Goal: Transaction & Acquisition: Purchase product/service

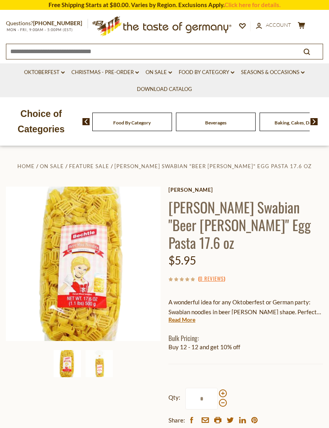
click at [234, 71] on icon "dropdown_arrow" at bounding box center [232, 72] width 4 height 3
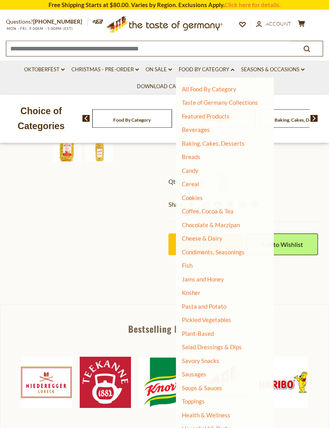
scroll to position [216, 0]
click at [224, 410] on link "Health & Wellness" at bounding box center [206, 415] width 48 height 11
click at [236, 423] on link "All Health & Wellness" at bounding box center [214, 426] width 57 height 7
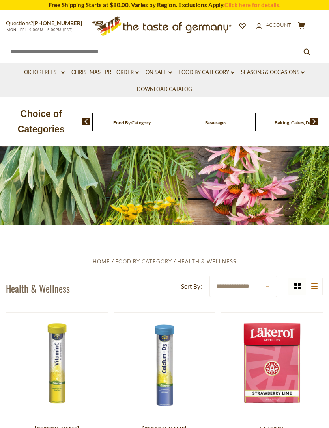
click at [228, 73] on link "Food By Category dropdown_arrow" at bounding box center [206, 72] width 56 height 9
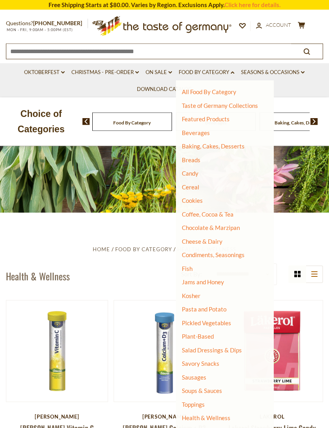
scroll to position [12, 0]
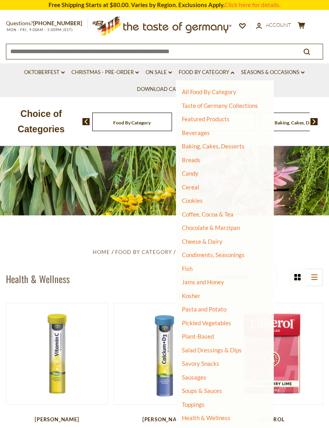
click at [227, 414] on link "Health & Wellness" at bounding box center [206, 417] width 48 height 11
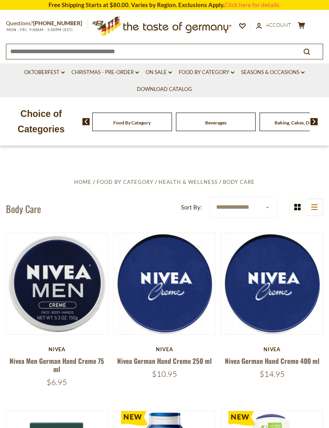
click at [232, 72] on icon "dropdown_arrow" at bounding box center [232, 72] width 4 height 3
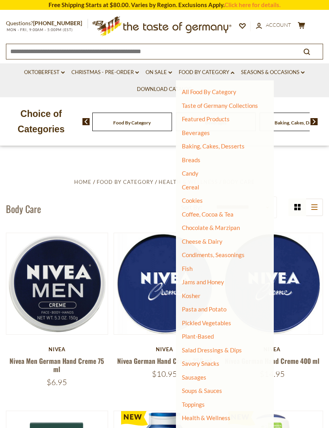
click at [197, 187] on link "Cereal" at bounding box center [190, 187] width 17 height 7
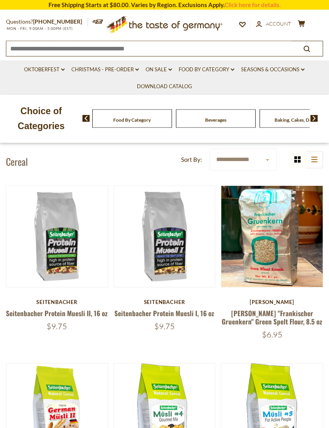
scroll to position [126, 0]
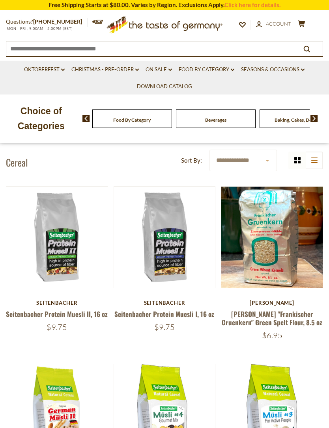
click at [185, 324] on div "$9.75" at bounding box center [164, 327] width 102 height 10
click at [183, 315] on link "Seitenbacher Protein Muesli I, 16 oz" at bounding box center [164, 314] width 100 height 10
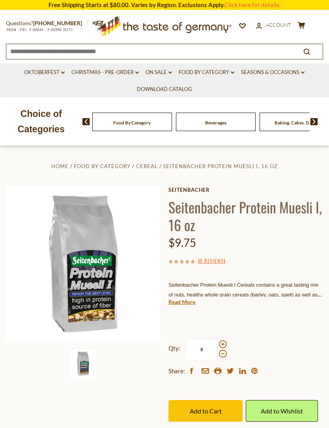
click at [188, 300] on link "Read More" at bounding box center [181, 302] width 27 height 8
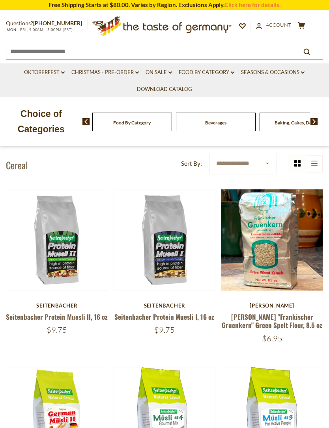
click at [89, 318] on link "Seitenbacher Protein Muesli II, 16 oz" at bounding box center [57, 317] width 102 height 10
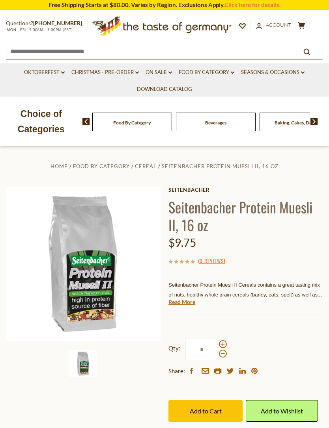
click at [188, 299] on link "Read More" at bounding box center [181, 302] width 27 height 8
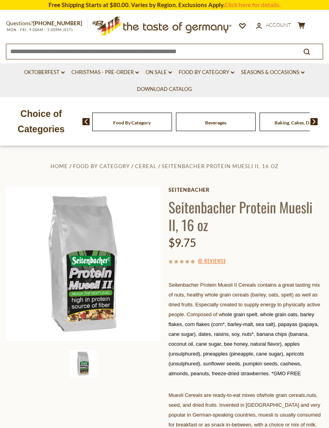
click at [206, 189] on link "Seitenbacher" at bounding box center [245, 190] width 154 height 6
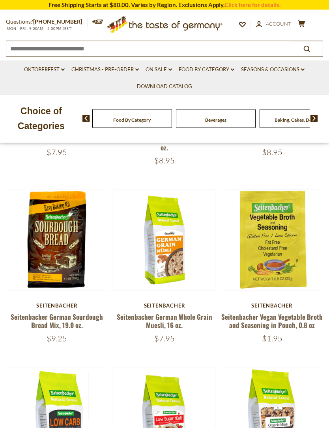
scroll to position [394, 0]
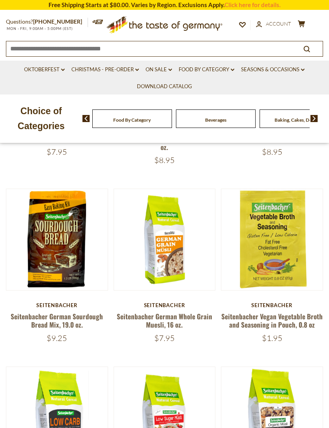
click at [72, 319] on link "Seitenbacher German Sourdough Bread Mix, 19.0 oz." at bounding box center [57, 321] width 92 height 18
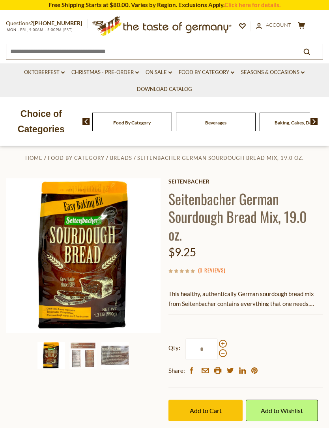
scroll to position [9, 0]
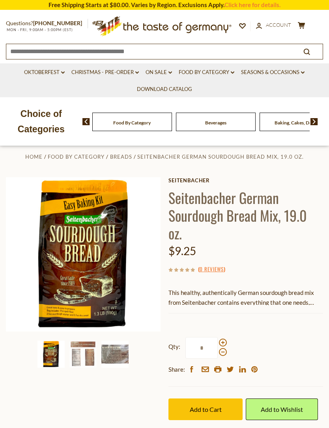
click at [81, 356] on img at bounding box center [82, 354] width 27 height 27
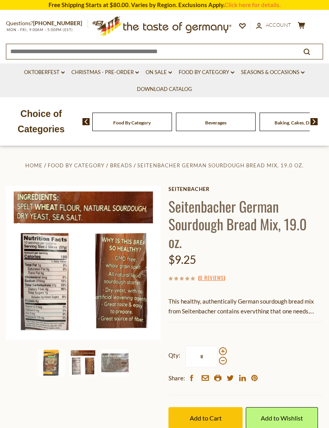
scroll to position [0, 0]
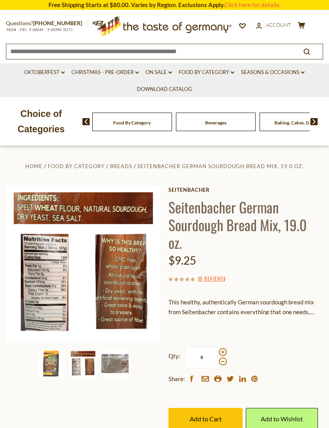
click at [124, 364] on img at bounding box center [114, 363] width 27 height 27
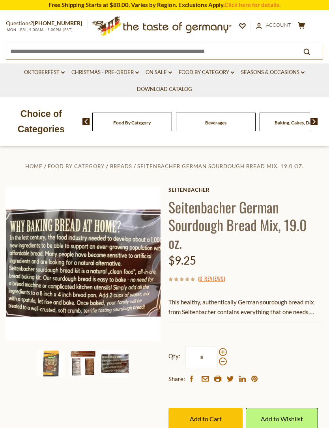
click at [88, 364] on img at bounding box center [82, 363] width 27 height 27
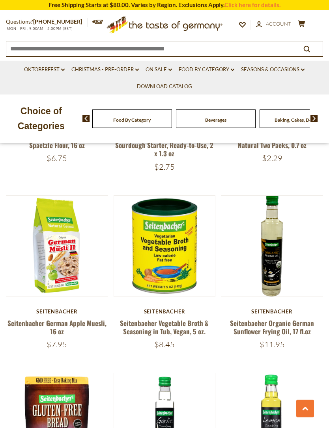
scroll to position [1129, 0]
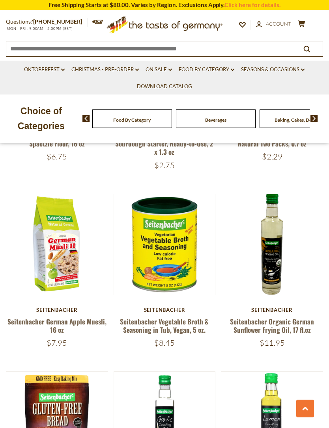
click at [196, 322] on link "Seitenbacher Vegetable Broth & Seasoning in Tub, Vegan, 5 oz." at bounding box center [164, 326] width 89 height 18
click at [199, 317] on link "Seitenbacher Vegetable Broth & Seasoning in Tub, Vegan, 5 oz." at bounding box center [164, 326] width 89 height 18
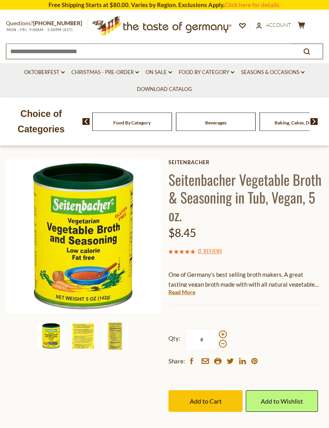
scroll to position [45, 0]
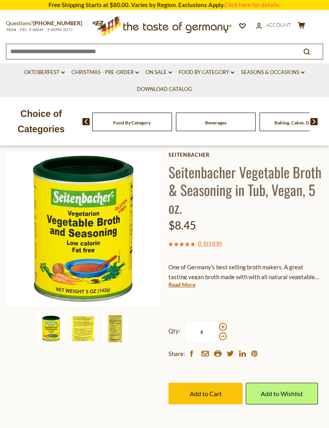
click at [87, 331] on img at bounding box center [82, 328] width 27 height 27
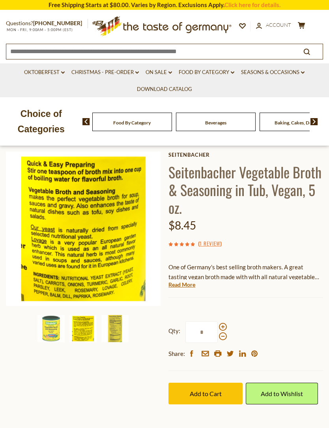
click at [187, 284] on link "Read More" at bounding box center [181, 285] width 27 height 8
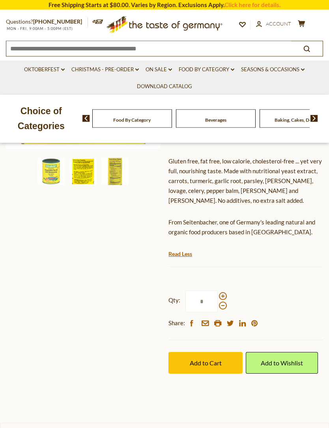
scroll to position [215, 0]
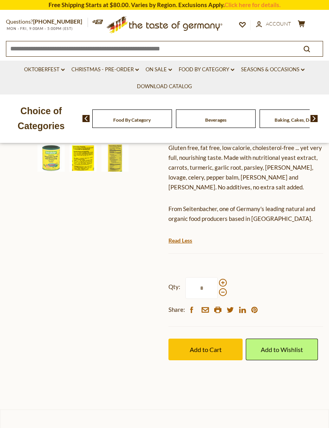
click at [210, 346] on span "Add to Cart" at bounding box center [205, 349] width 32 height 7
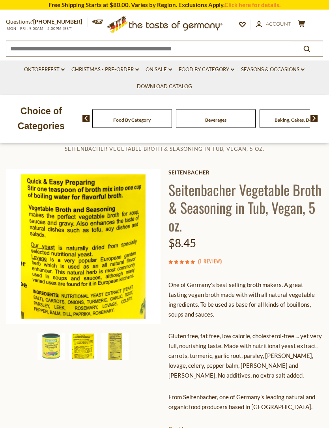
scroll to position [0, 0]
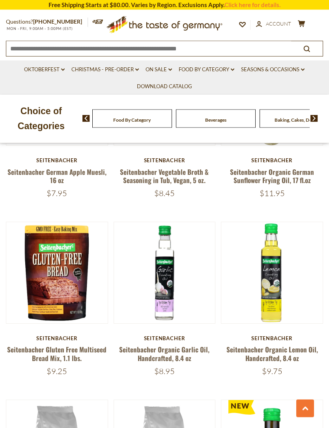
scroll to position [1279, 0]
click at [74, 350] on link "Seitenbacher Gluten Free Multiseed Bread Mix, 1.1 lbs." at bounding box center [56, 354] width 99 height 18
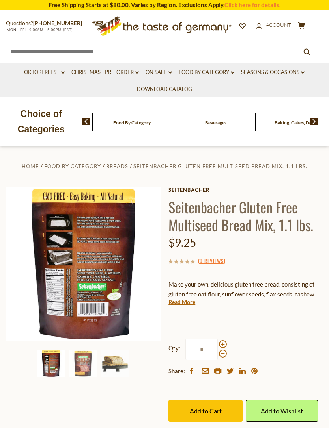
click at [185, 303] on link "Read More" at bounding box center [181, 302] width 27 height 8
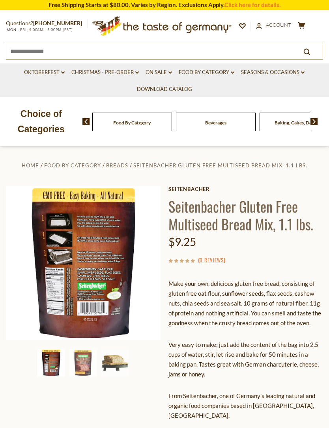
scroll to position [32, 0]
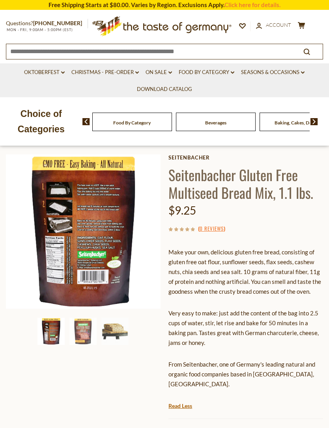
click at [119, 330] on img at bounding box center [114, 331] width 27 height 27
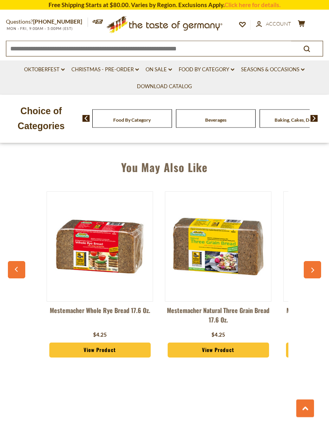
scroll to position [669, 0]
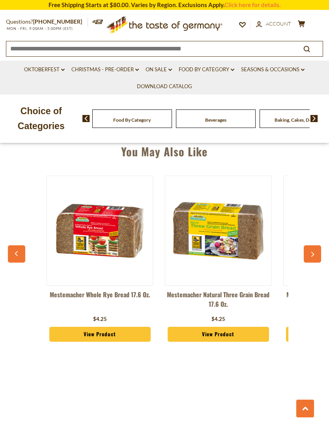
click at [308, 246] on button "button" at bounding box center [311, 253] width 17 height 17
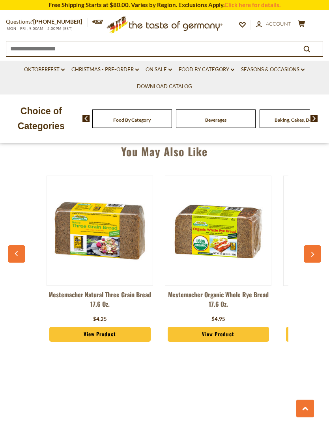
click at [311, 252] on icon "button" at bounding box center [311, 255] width 5 height 6
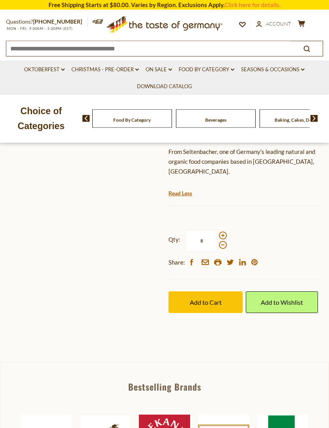
scroll to position [0, 0]
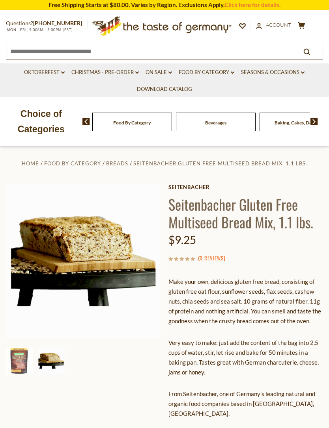
click at [232, 73] on icon "dropdown_arrow" at bounding box center [232, 72] width 4 height 3
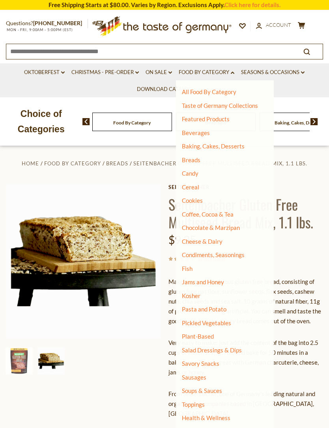
click at [212, 333] on link "Plant-Based" at bounding box center [198, 336] width 32 height 7
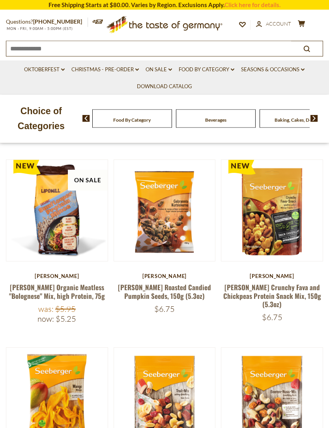
scroll to position [256, 0]
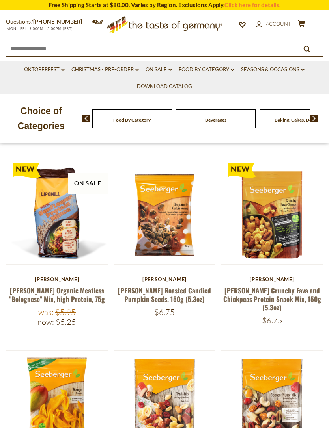
click at [194, 286] on link "[PERSON_NAME] Roasted Candied Pumpkin Seeds, 150g (5.3oz)" at bounding box center [164, 295] width 93 height 18
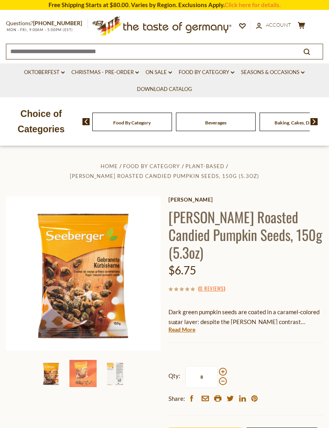
click at [81, 368] on img at bounding box center [82, 373] width 27 height 27
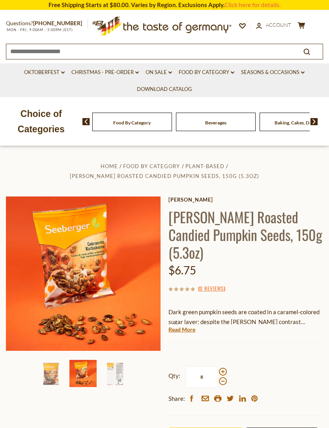
click at [113, 365] on img at bounding box center [114, 373] width 27 height 27
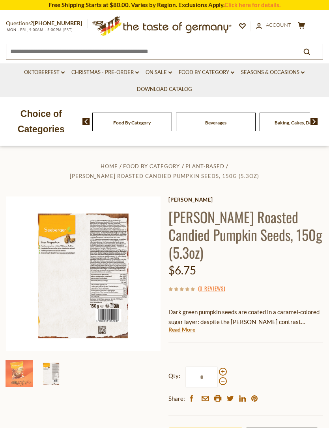
click at [102, 283] on img at bounding box center [83, 274] width 154 height 154
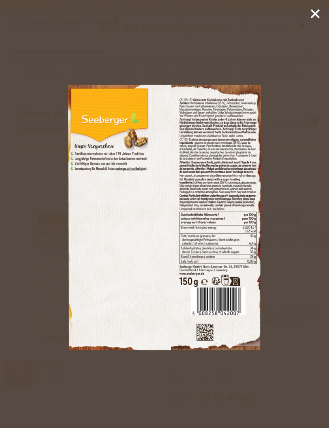
click at [314, 17] on icon at bounding box center [315, 14] width 12 height 12
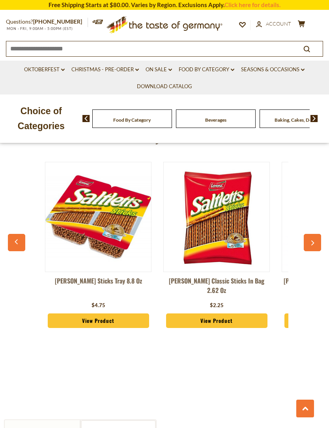
scroll to position [0, 6]
